Goal: Task Accomplishment & Management: Manage account settings

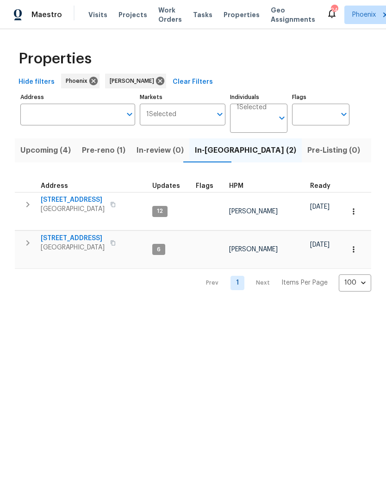
click at [102, 153] on button "Pre-reno (1)" at bounding box center [103, 150] width 55 height 24
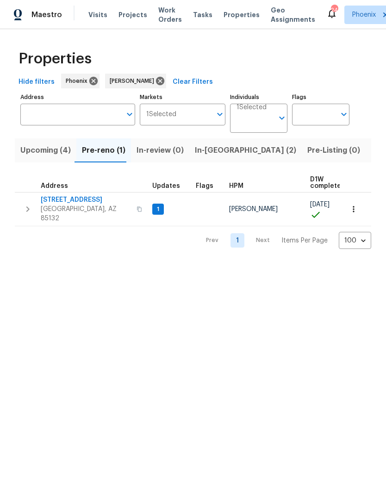
click at [205, 157] on span "In-reno (2)" at bounding box center [245, 150] width 101 height 13
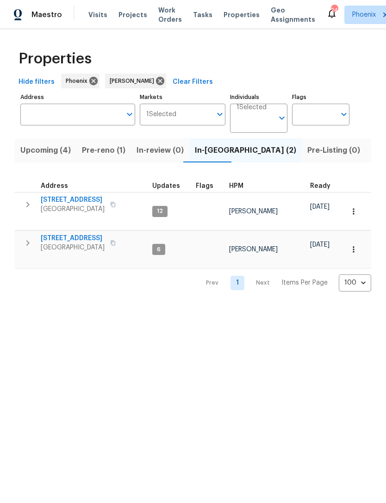
click at [75, 205] on span "6512 S Sawgrass Dr" at bounding box center [73, 199] width 64 height 9
click at [106, 157] on span "Pre-reno (1)" at bounding box center [104, 150] width 44 height 13
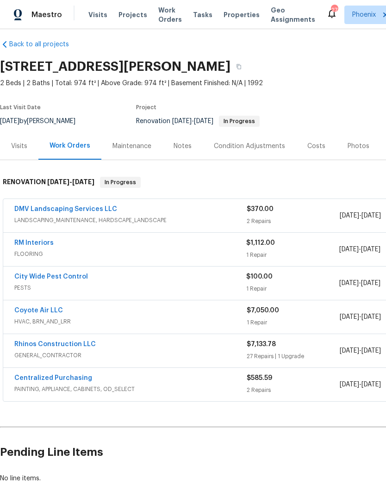
scroll to position [8, 0]
click at [191, 150] on div "Notes" at bounding box center [183, 145] width 40 height 27
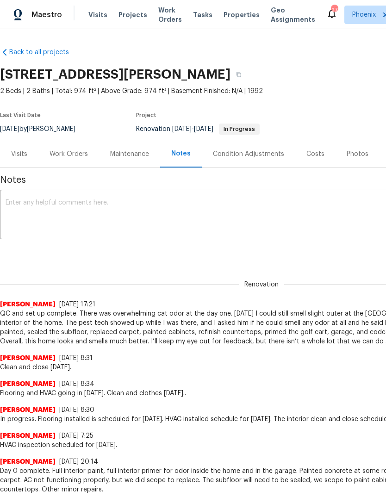
click at [129, 213] on textarea at bounding box center [262, 216] width 512 height 32
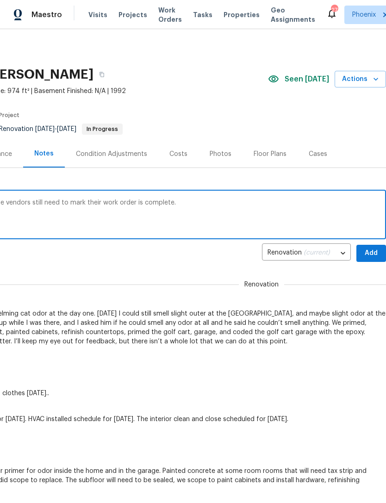
scroll to position [0, 137]
type textarea "All of the work orders are complete, but the vendors still need to mark their w…"
click at [372, 259] on span "Add" at bounding box center [371, 254] width 15 height 12
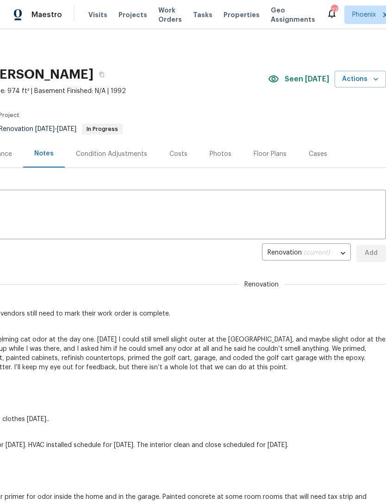
click at [366, 85] on span "Actions" at bounding box center [360, 80] width 37 height 12
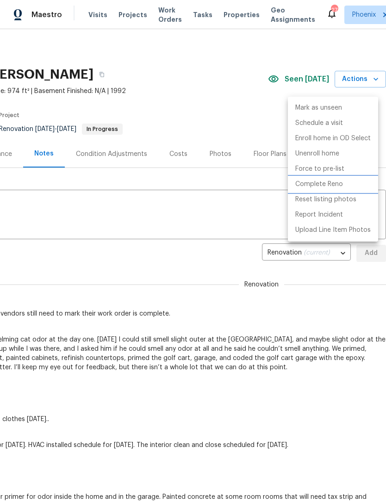
click at [327, 187] on p "Complete Reno" at bounding box center [319, 185] width 48 height 10
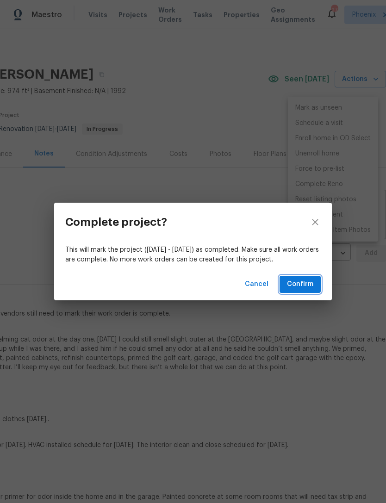
click at [300, 287] on span "Confirm" at bounding box center [300, 285] width 26 height 12
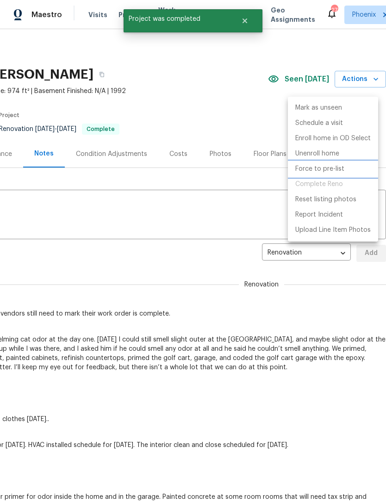
click at [331, 169] on p "Force to pre-list" at bounding box center [319, 169] width 49 height 10
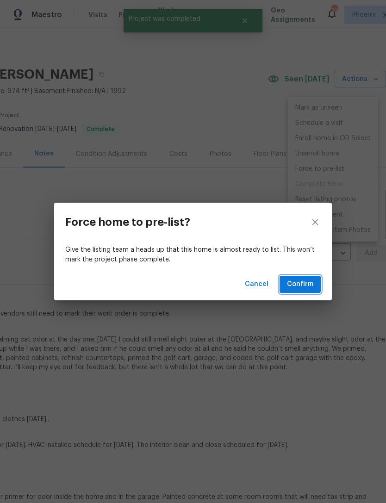
click at [306, 282] on span "Confirm" at bounding box center [300, 285] width 26 height 12
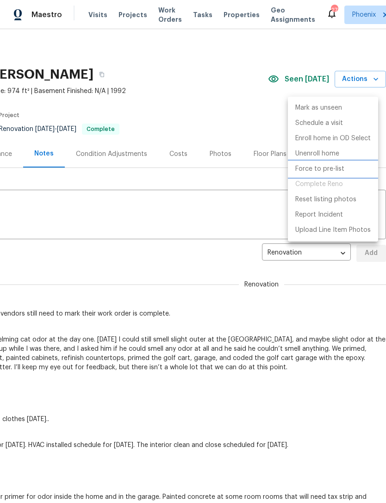
click at [320, 166] on p "Force to pre-list" at bounding box center [319, 169] width 49 height 10
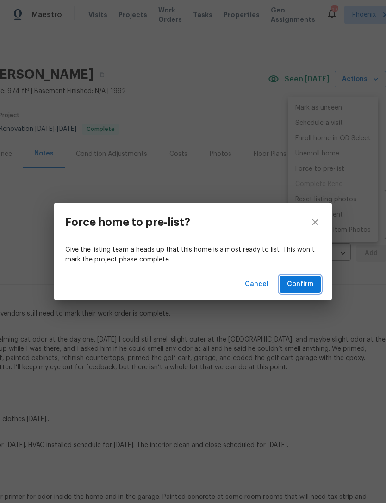
click at [311, 283] on span "Confirm" at bounding box center [300, 285] width 26 height 12
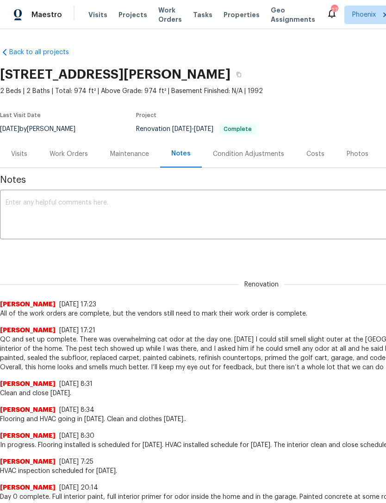
click at [351, 159] on div "Photos" at bounding box center [358, 154] width 22 height 9
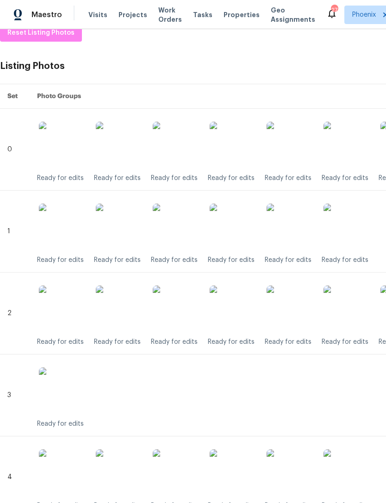
scroll to position [152, 0]
click at [227, 237] on img at bounding box center [233, 227] width 46 height 46
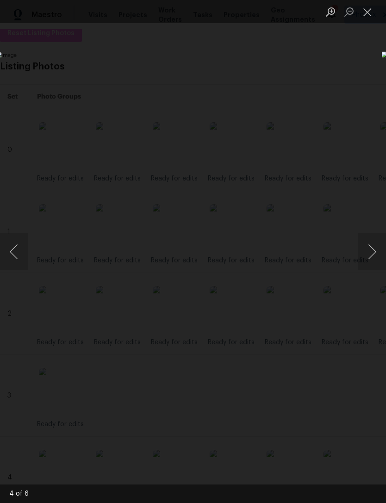
click at [373, 12] on button "Close lightbox" at bounding box center [367, 12] width 19 height 16
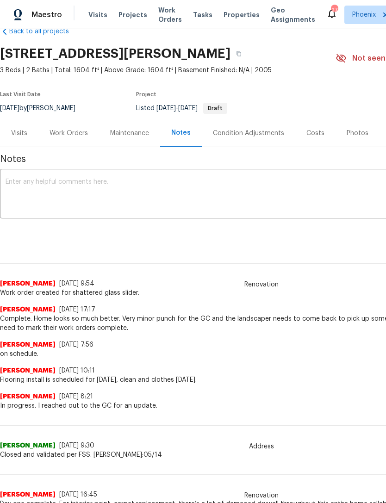
scroll to position [21, 0]
click at [75, 138] on div "Work Orders" at bounding box center [69, 133] width 38 height 9
